Goal: Information Seeking & Learning: Learn about a topic

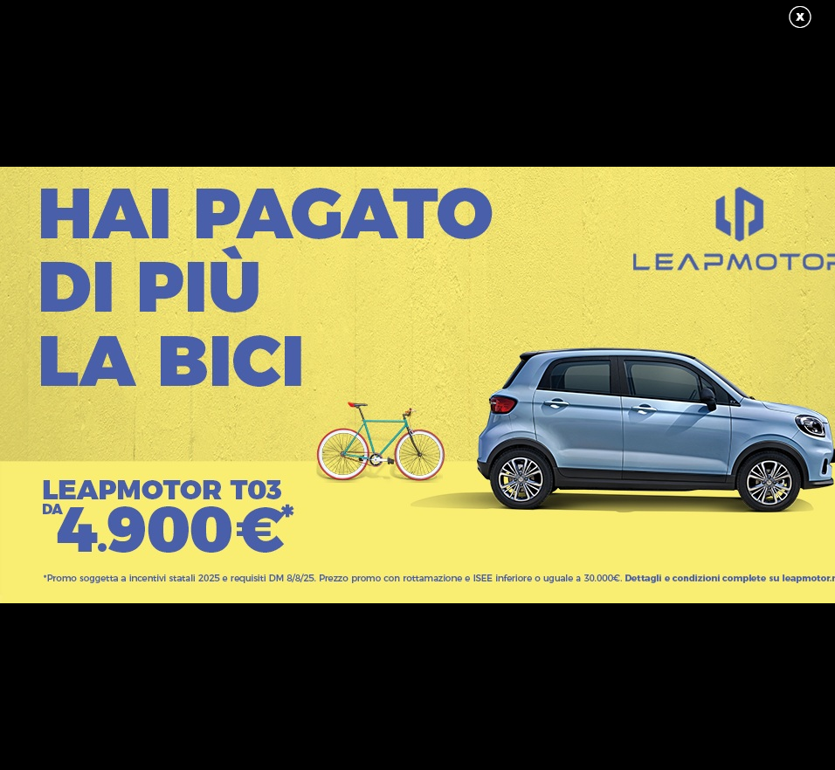
click at [807, 19] on link at bounding box center [809, 17] width 44 height 26
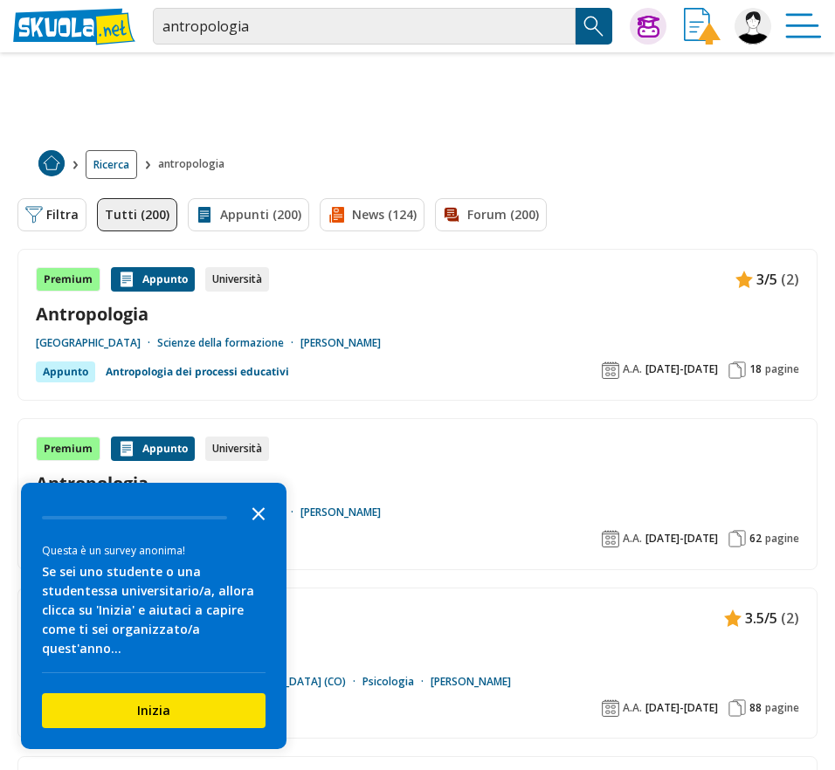
click at [263, 514] on icon "Close the survey" at bounding box center [258, 512] width 35 height 35
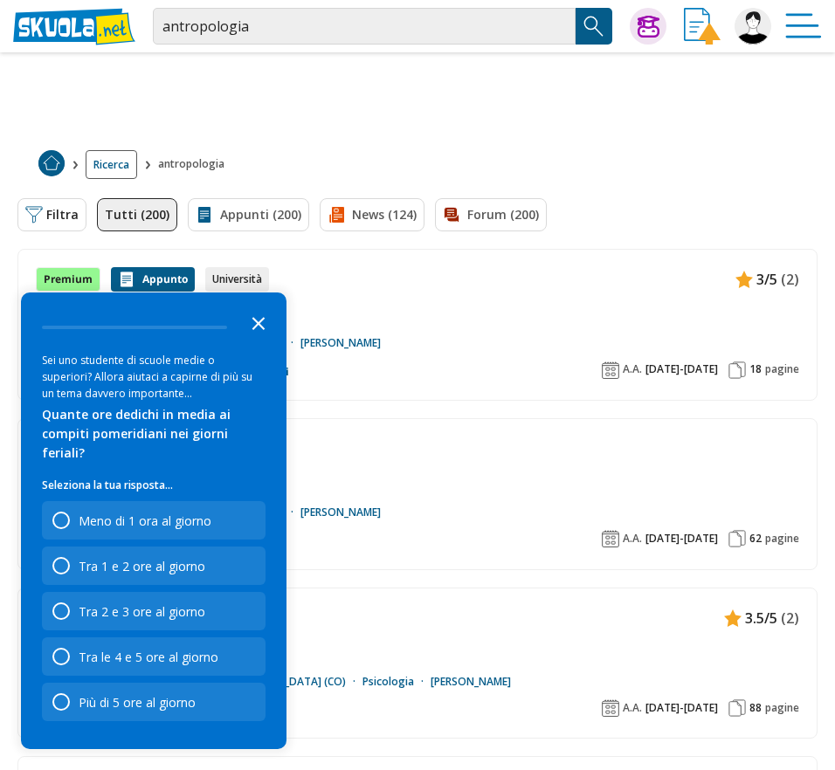
click at [265, 340] on icon "Close the survey" at bounding box center [258, 322] width 35 height 35
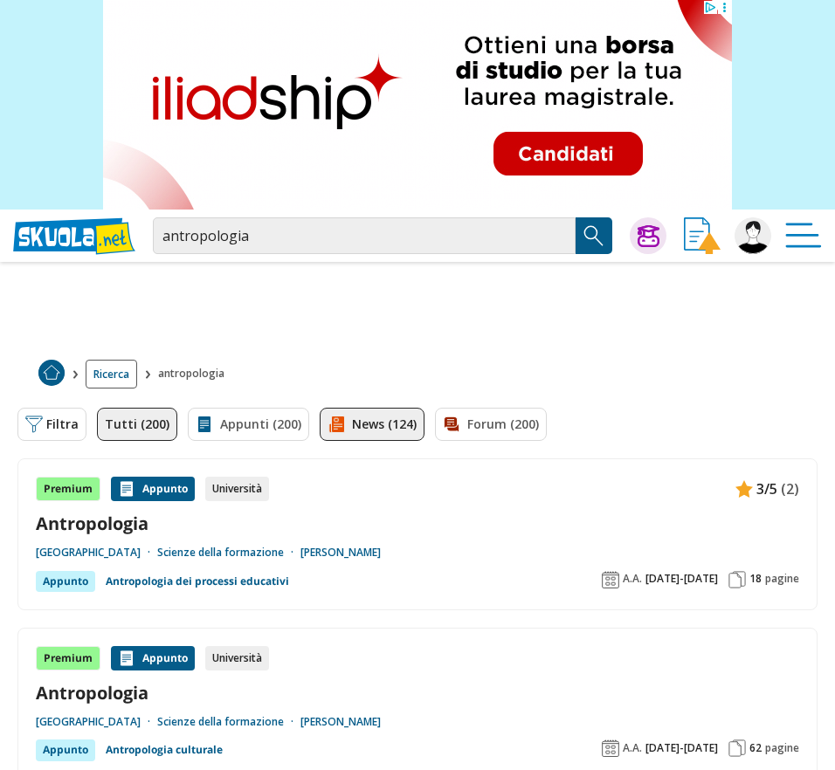
click at [387, 431] on link "News (124)" at bounding box center [372, 424] width 105 height 33
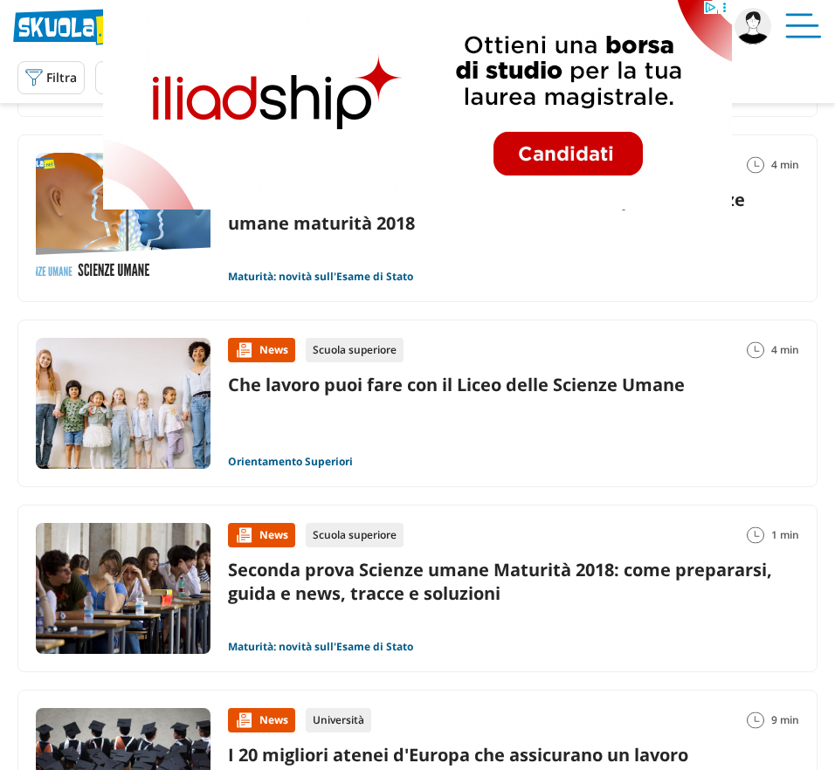
scroll to position [287, 0]
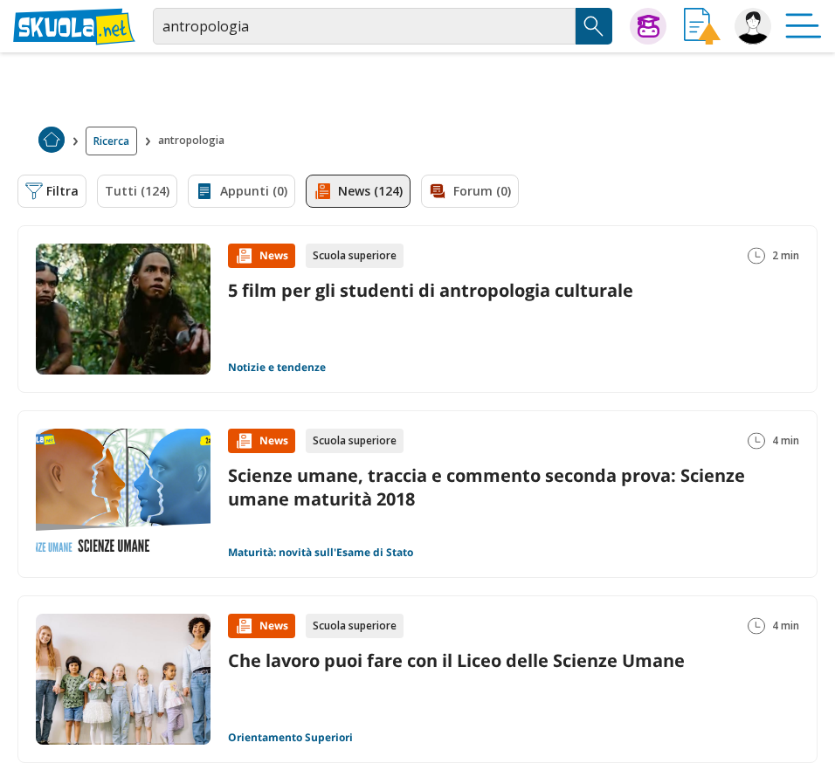
scroll to position [0, 0]
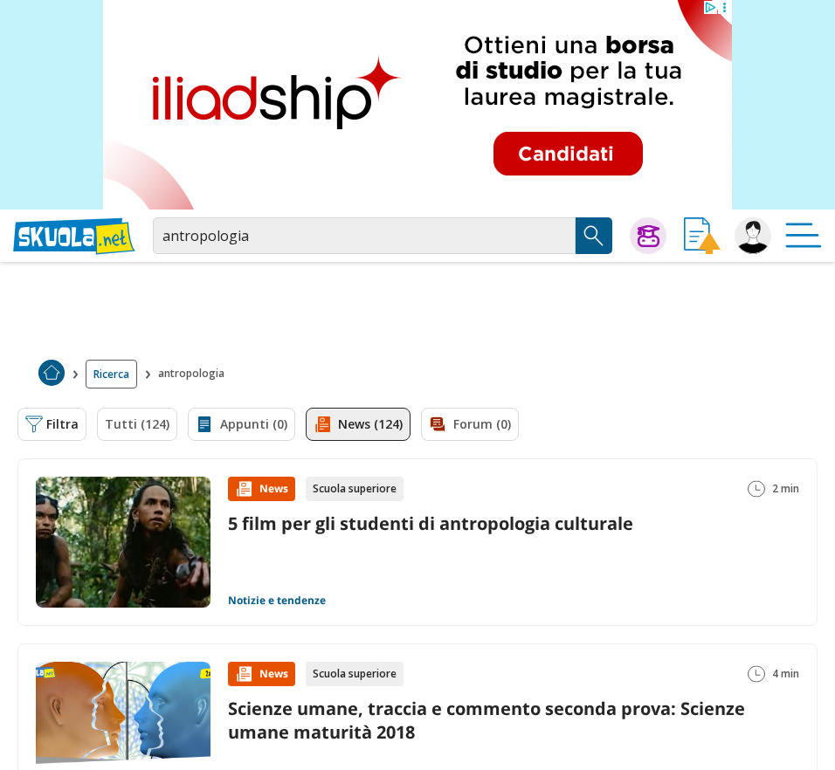
click at [450, 521] on link "5 film per gli studenti di antropologia culturale" at bounding box center [430, 524] width 405 height 24
